Goal: Information Seeking & Learning: Learn about a topic

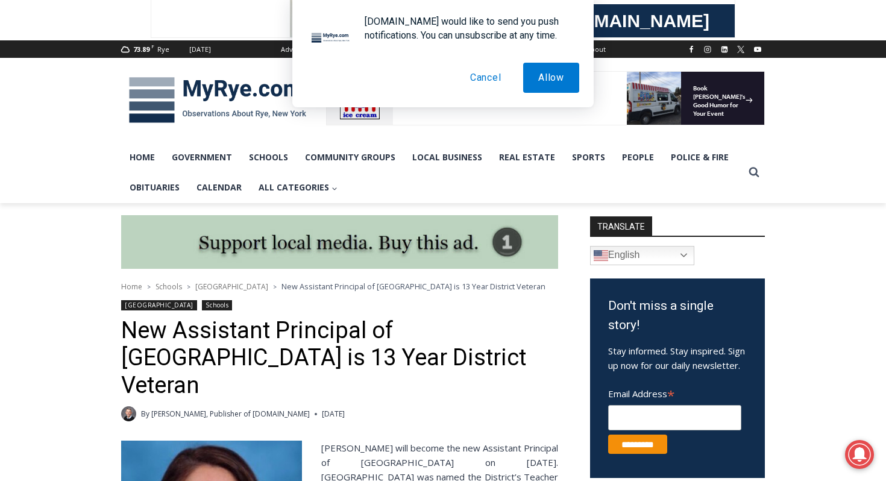
scroll to position [235, 0]
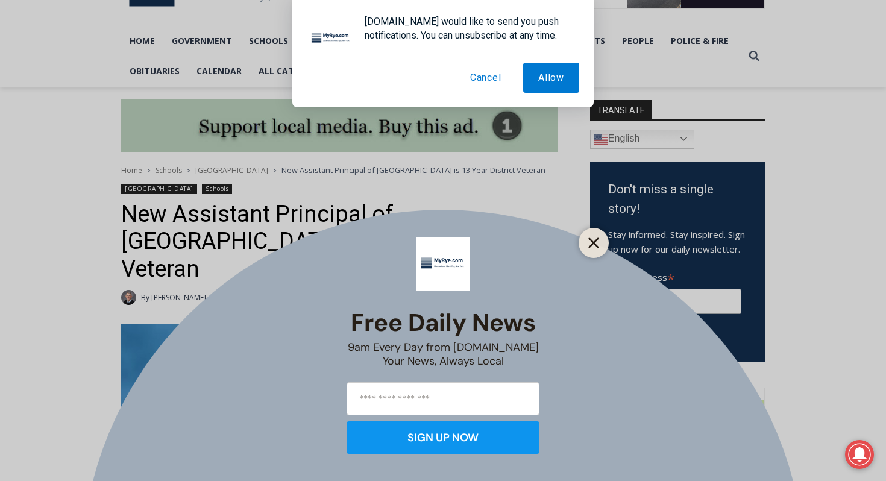
click at [592, 245] on icon "Close" at bounding box center [593, 242] width 11 height 11
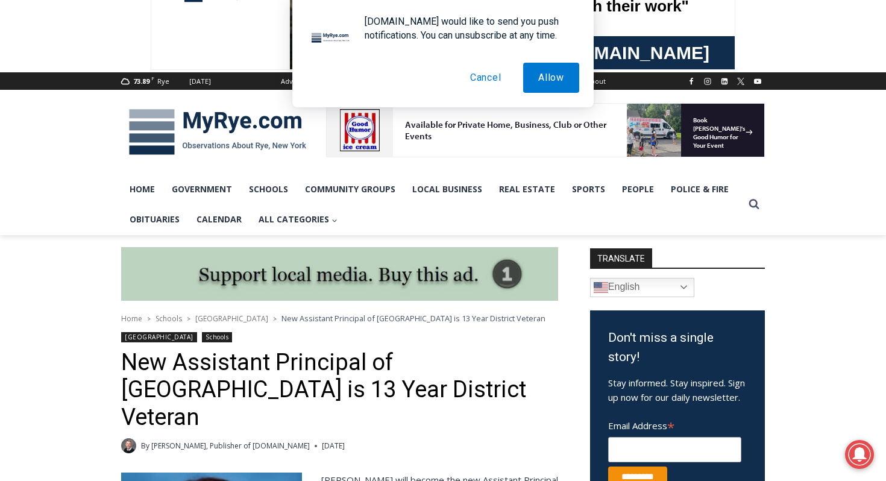
scroll to position [0, 0]
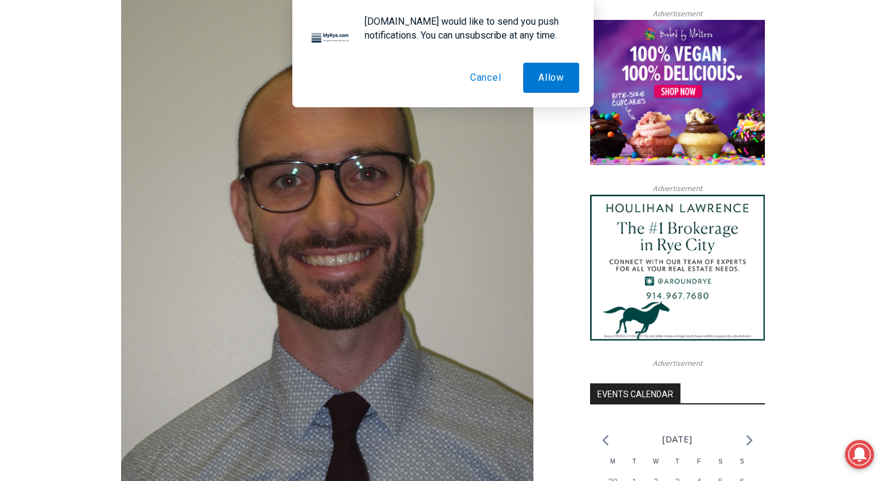
scroll to position [1002, 0]
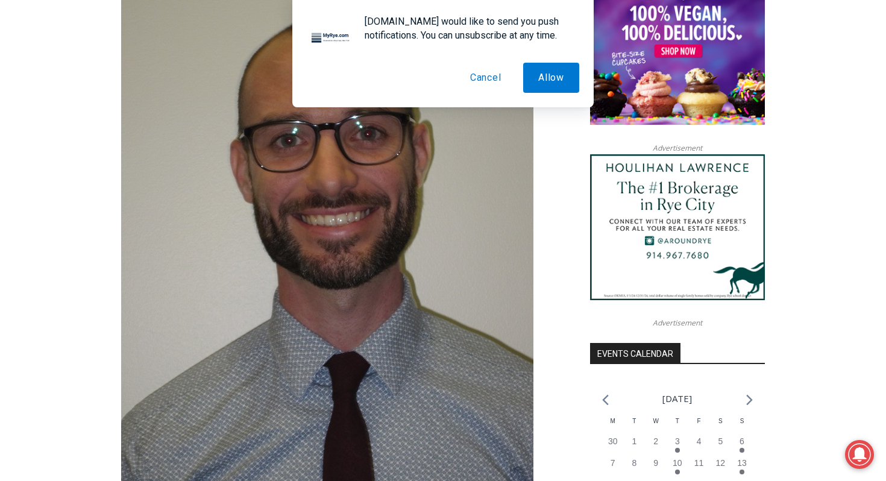
click at [489, 83] on button "Cancel" at bounding box center [485, 78] width 61 height 30
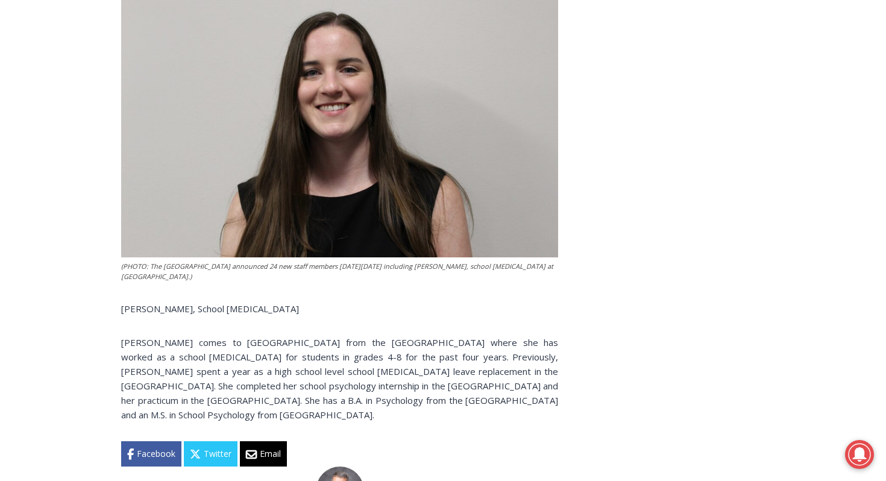
scroll to position [4044, 0]
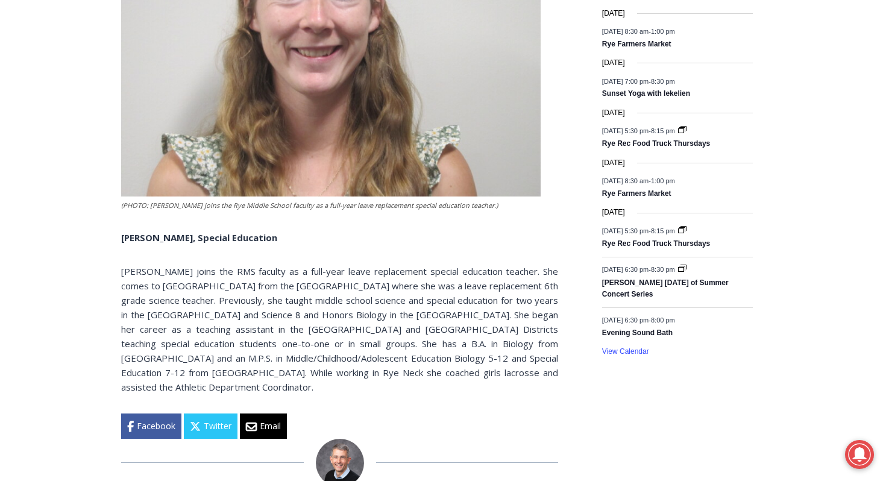
scroll to position [1871, 0]
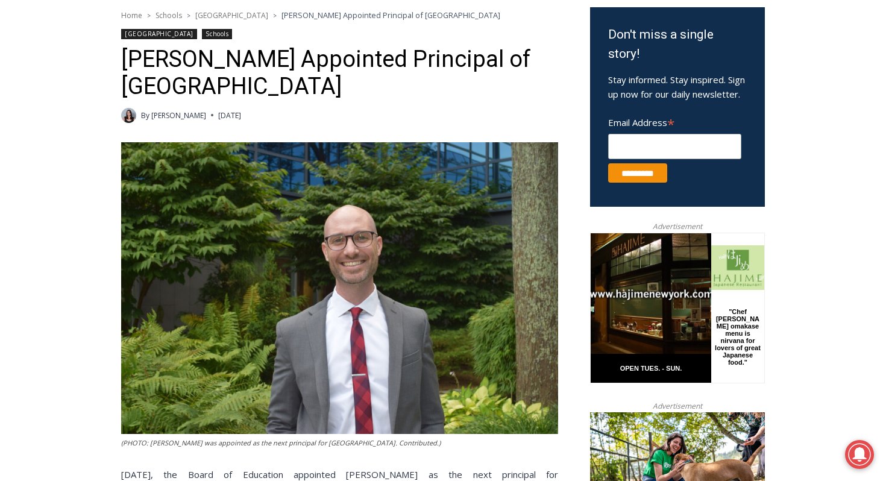
scroll to position [395, 0]
